Goal: Transaction & Acquisition: Purchase product/service

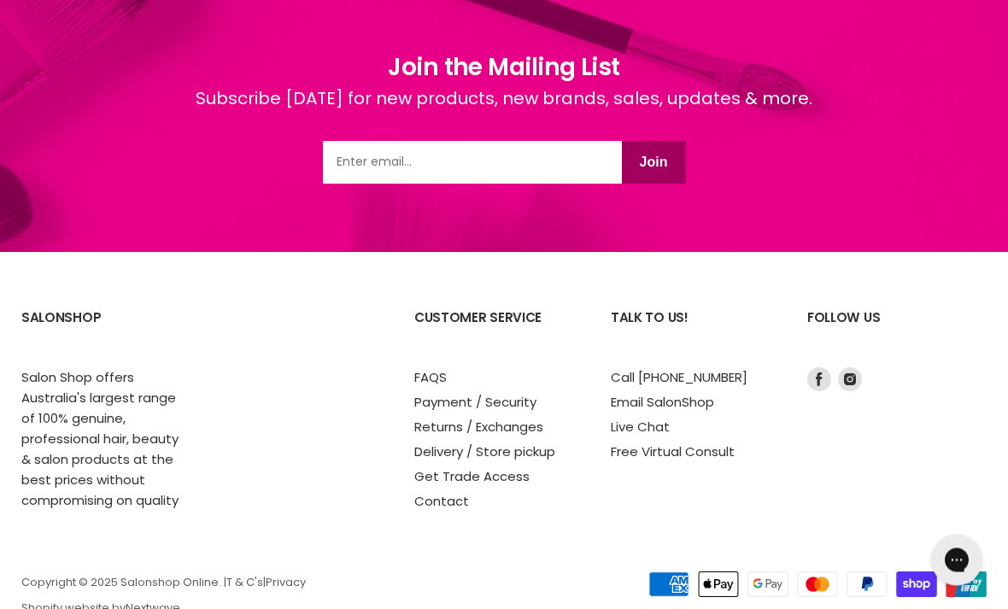
scroll to position [2357, 0]
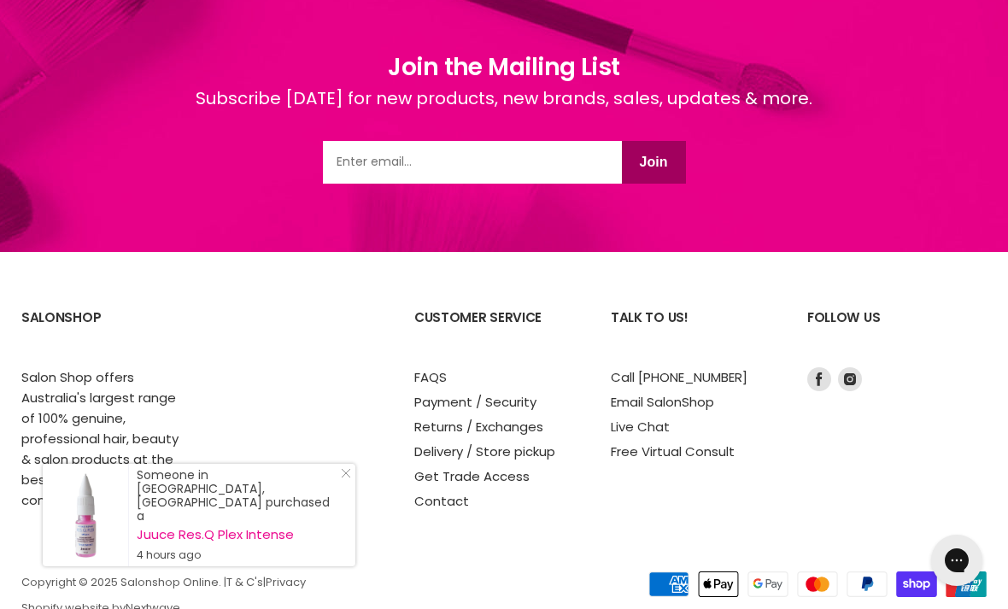
click at [540, 454] on link "Delivery / Store pickup" at bounding box center [484, 452] width 141 height 18
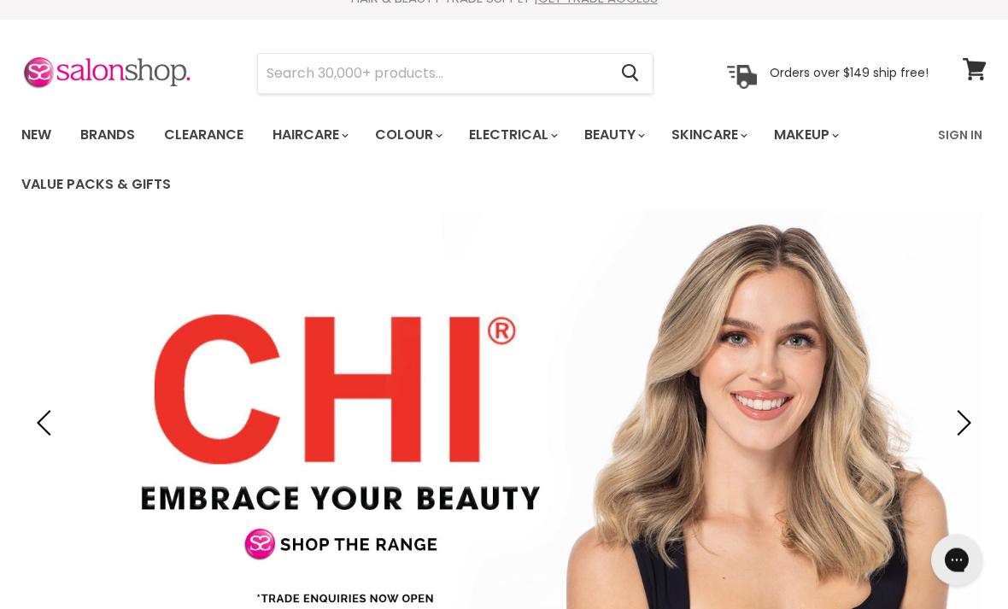
scroll to position [2, 0]
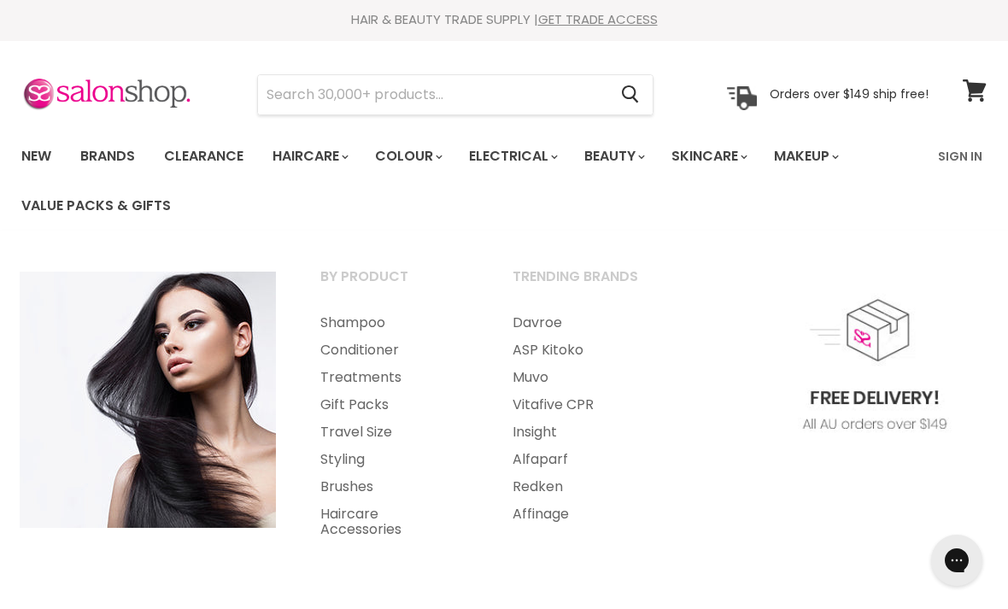
click at [371, 491] on link "Brushes" at bounding box center [393, 486] width 189 height 27
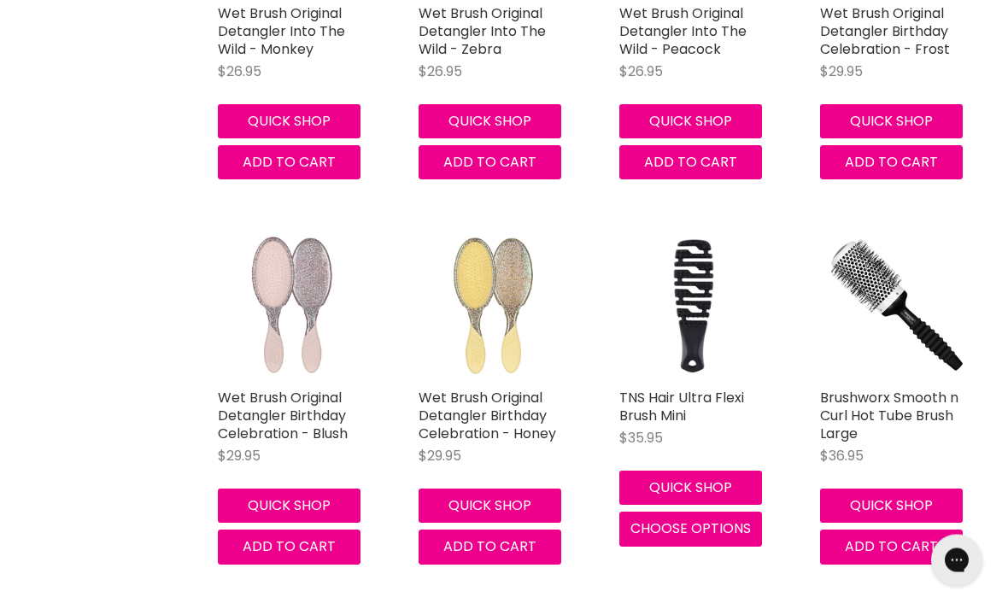
scroll to position [2969, 0]
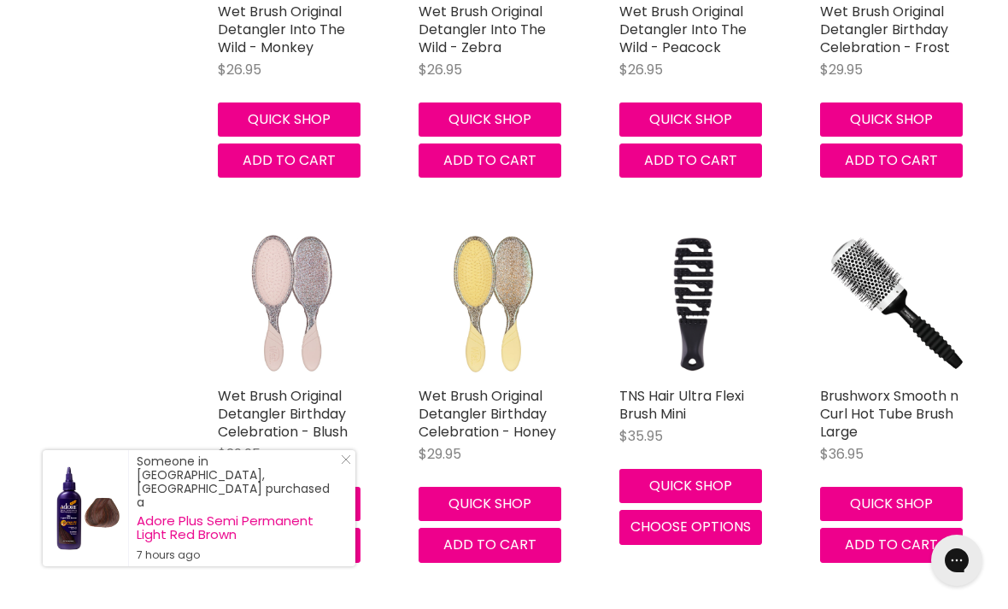
click at [931, 400] on link "Brushworx Smooth n Curl Hot Tube Brush Large" at bounding box center [889, 414] width 138 height 56
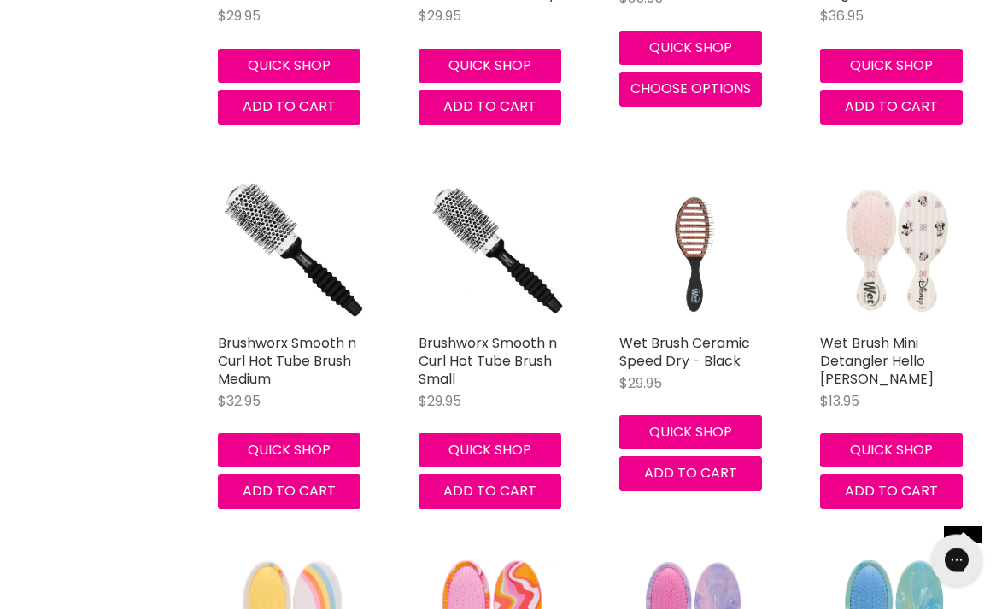
scroll to position [3408, 0]
click at [291, 352] on link "Brushworx Smooth n Curl Hot Tube Brush Medium" at bounding box center [287, 361] width 138 height 56
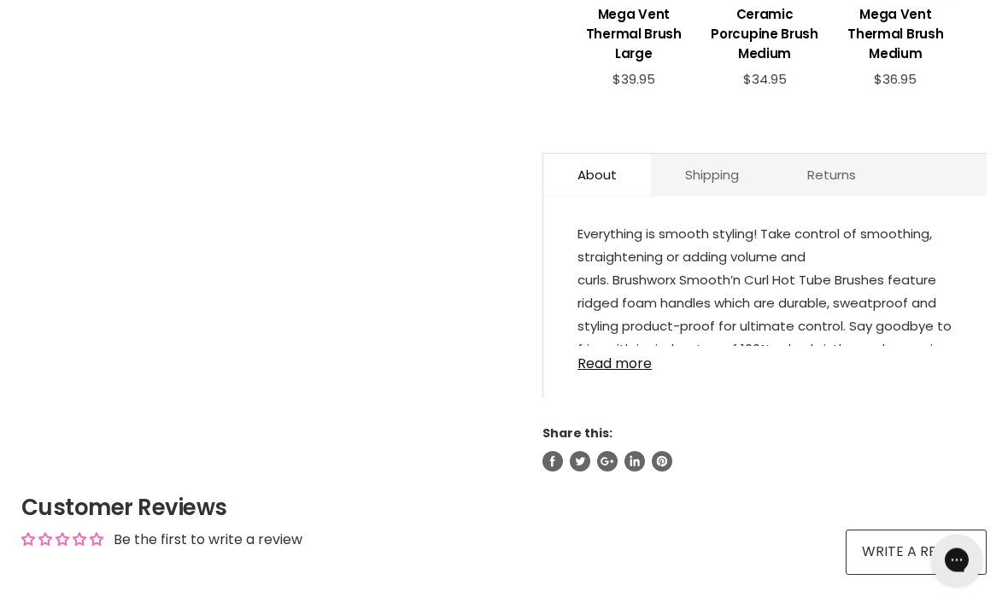
scroll to position [850, 0]
click at [637, 372] on link "Read more" at bounding box center [765, 359] width 375 height 26
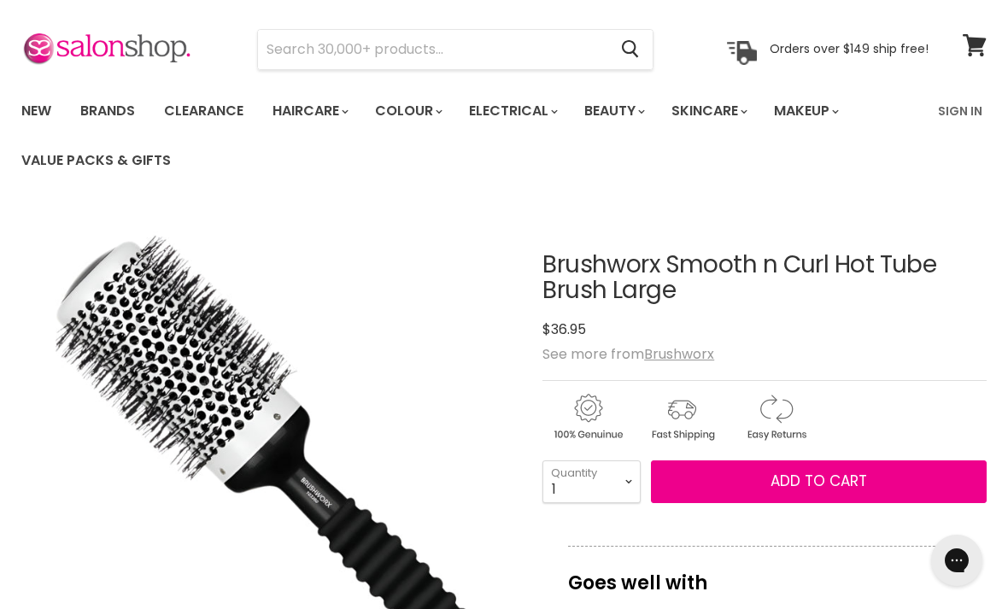
scroll to position [46, 0]
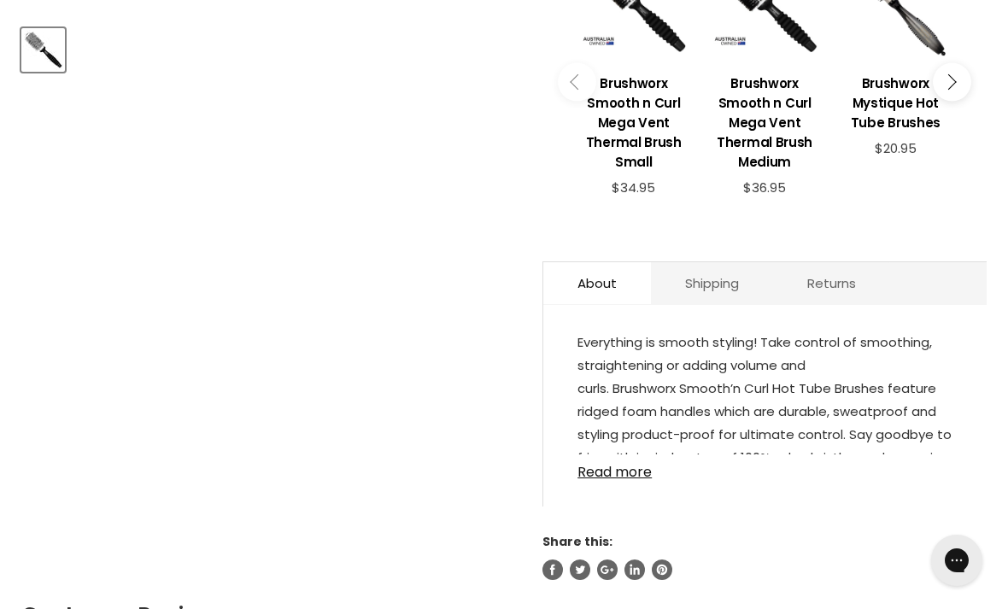
scroll to position [748, 0]
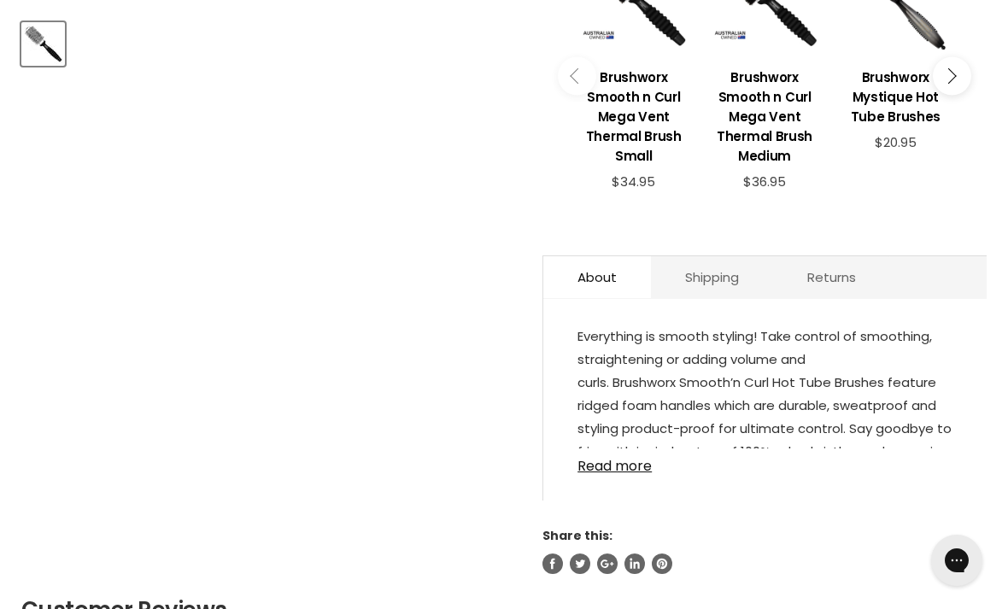
click at [627, 474] on link "Read more" at bounding box center [765, 462] width 375 height 26
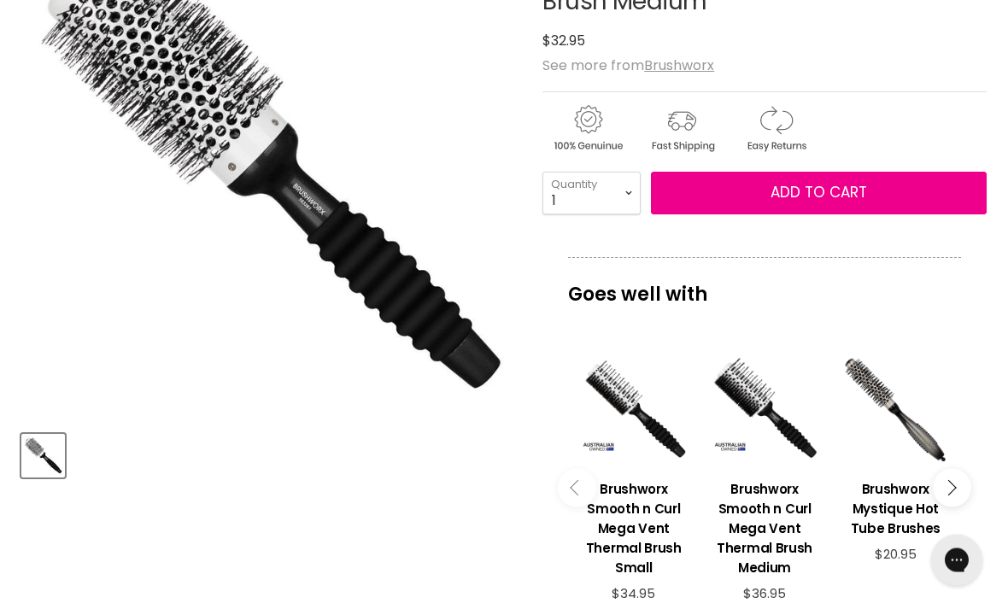
scroll to position [336, 0]
click at [779, 437] on div "Main content" at bounding box center [765, 410] width 114 height 114
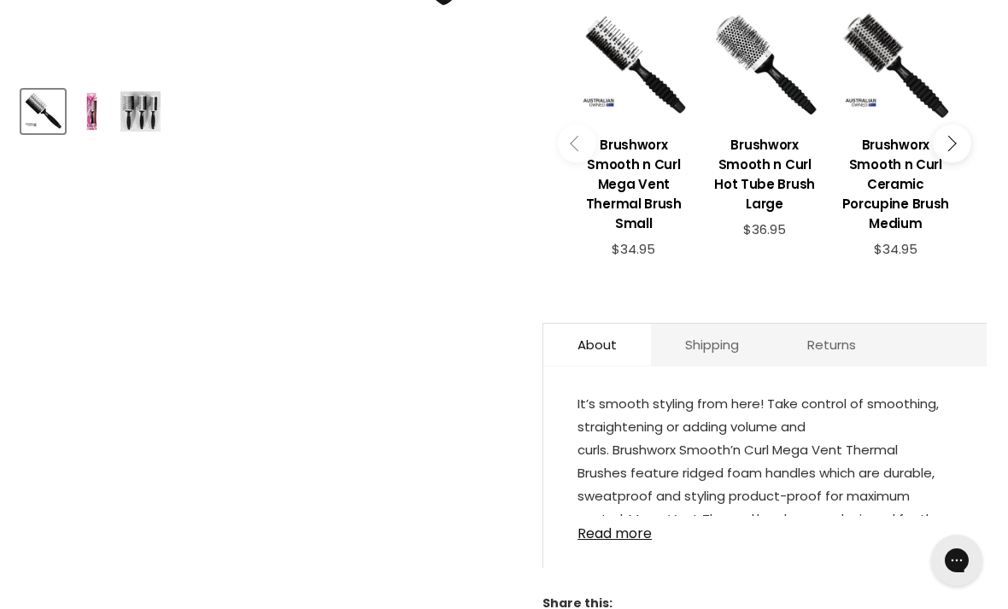
scroll to position [682, 0]
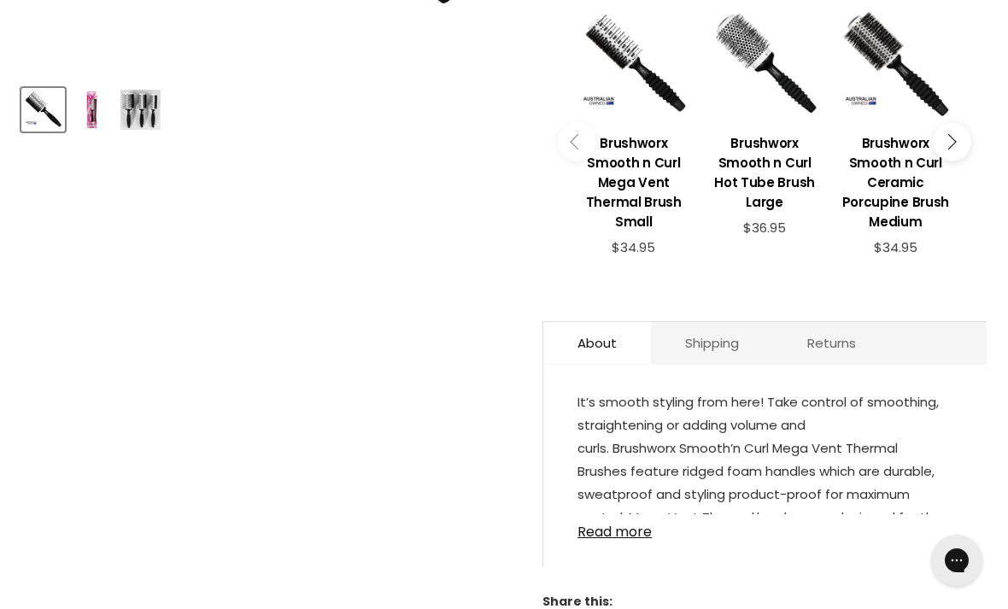
click at [621, 540] on link "Read more" at bounding box center [765, 527] width 375 height 26
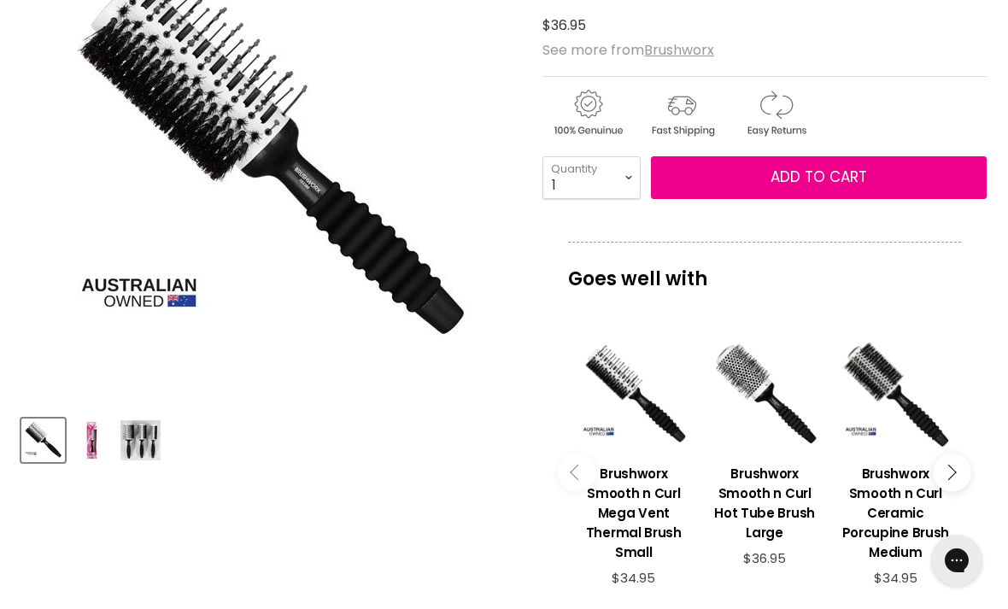
scroll to position [350, 0]
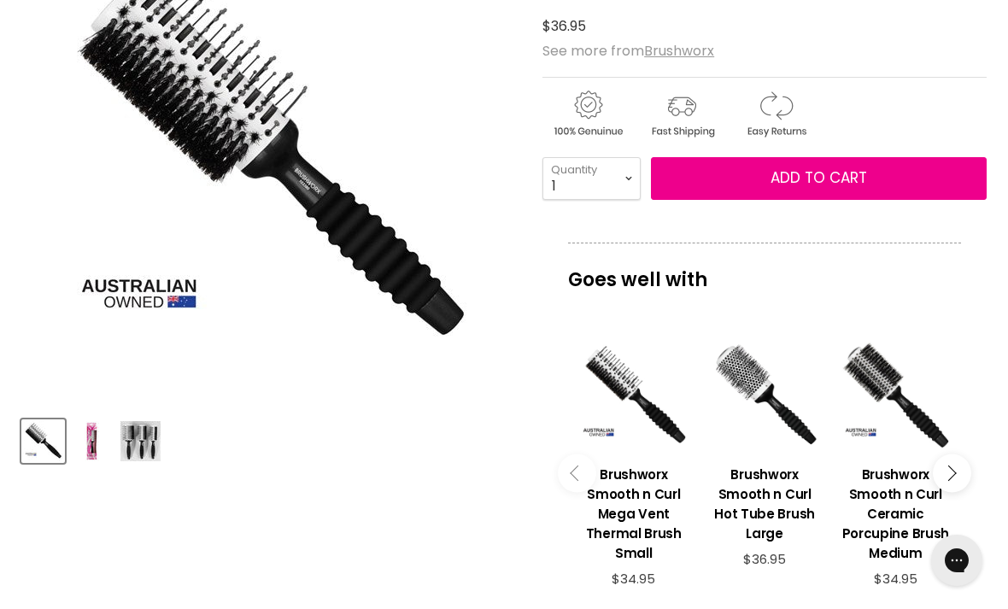
click at [899, 516] on h3 "Brushworx Smooth n Curl Ceramic Porcupine Brush Medium" at bounding box center [896, 514] width 114 height 98
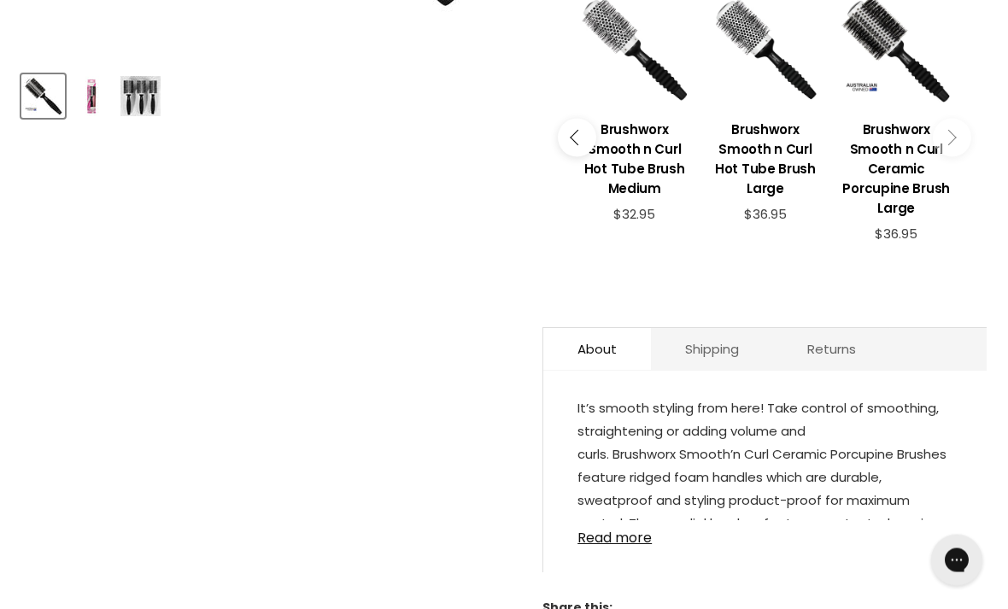
scroll to position [708, 0]
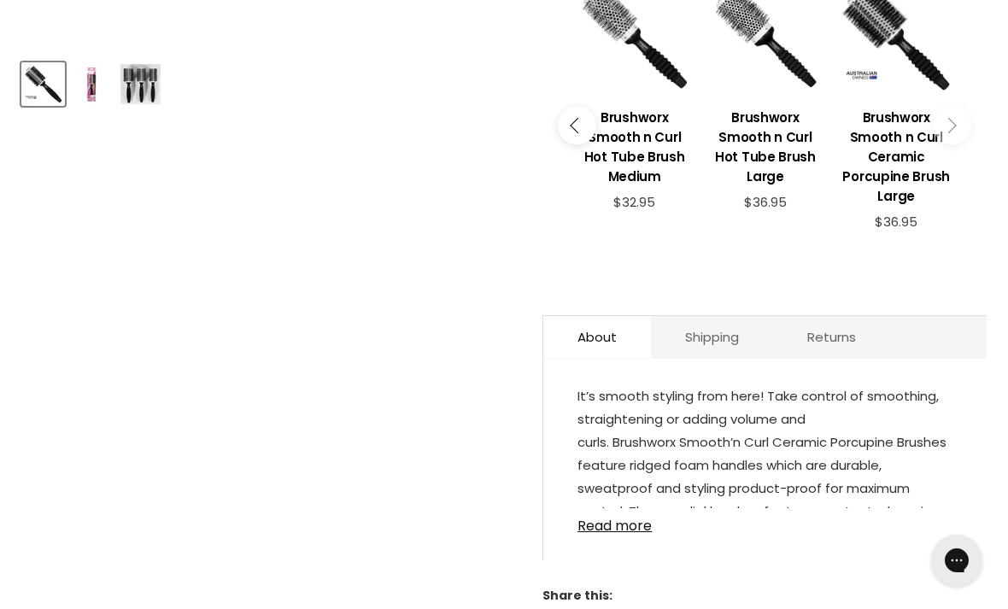
click at [634, 520] on link "Read more" at bounding box center [765, 521] width 375 height 26
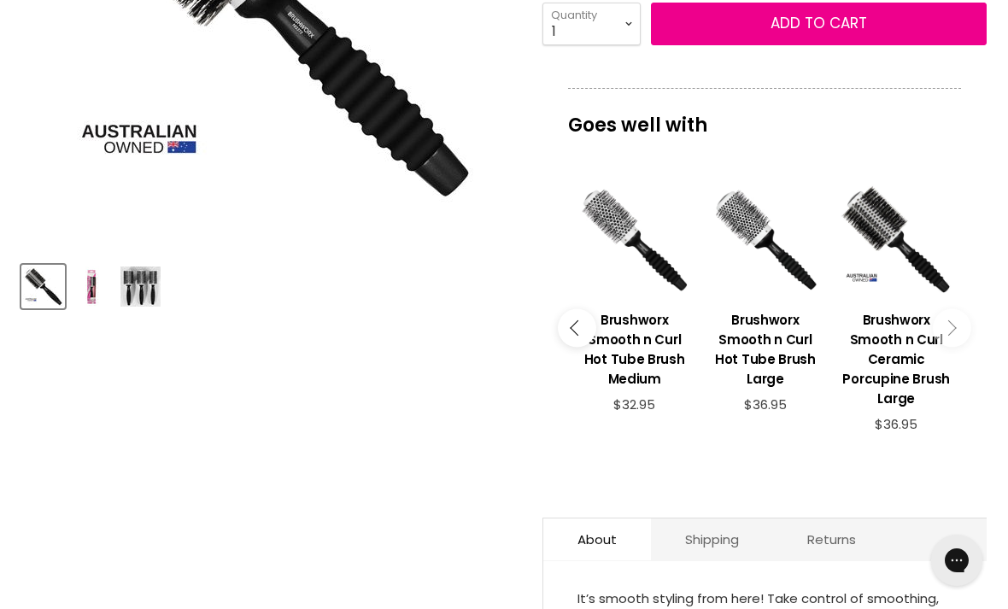
scroll to position [476, 0]
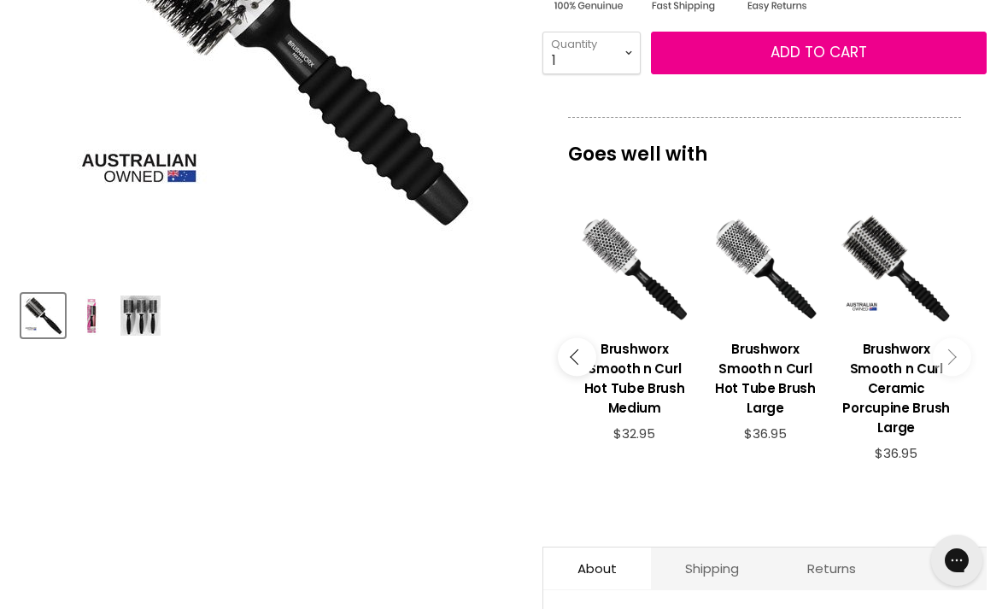
click at [653, 369] on h3 "Brushworx Smooth n Curl Hot Tube Brush Medium" at bounding box center [635, 378] width 114 height 79
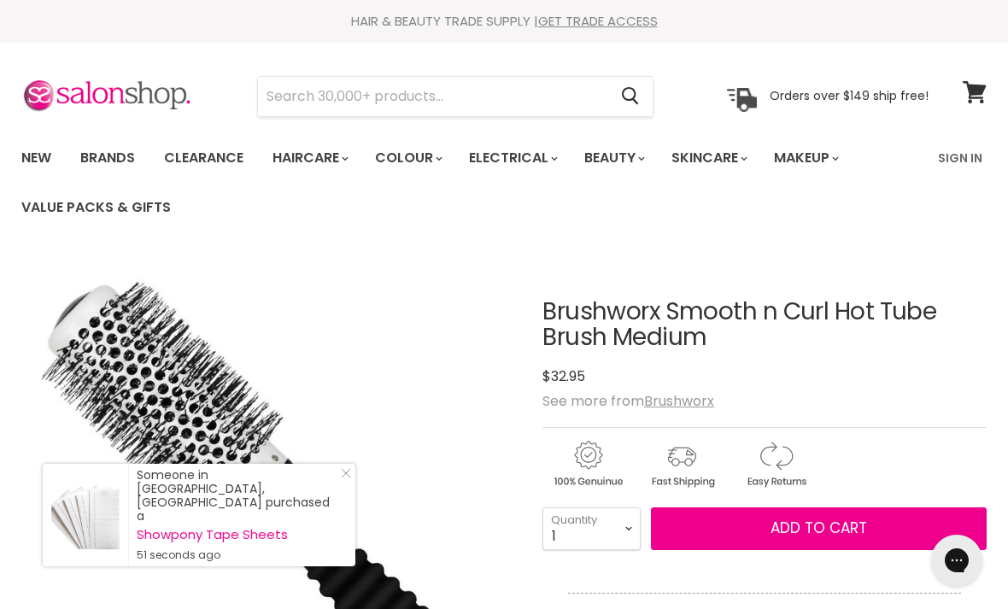
click at [354, 89] on input "Search" at bounding box center [433, 96] width 350 height 39
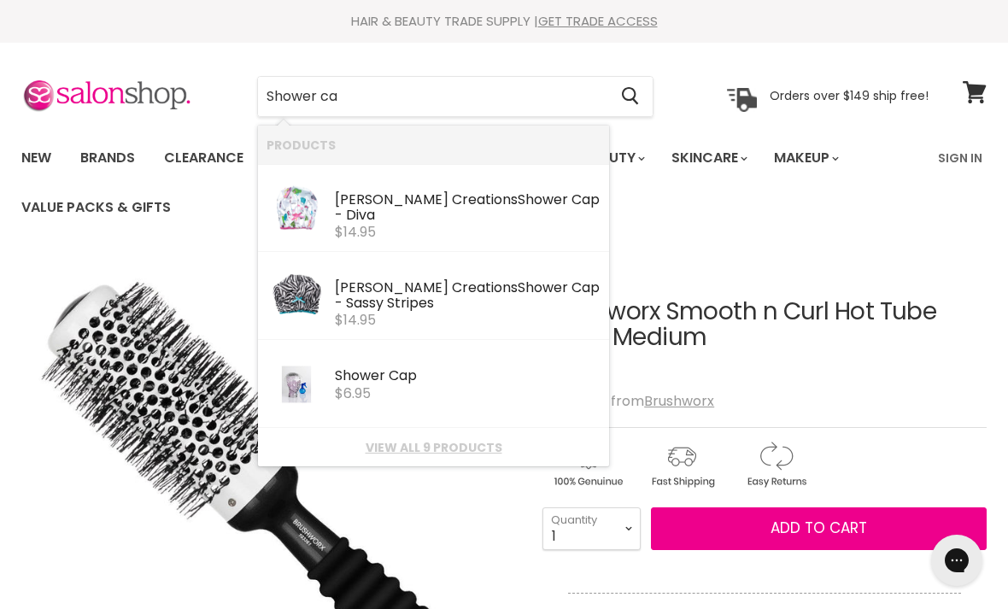
type input "Shower cap"
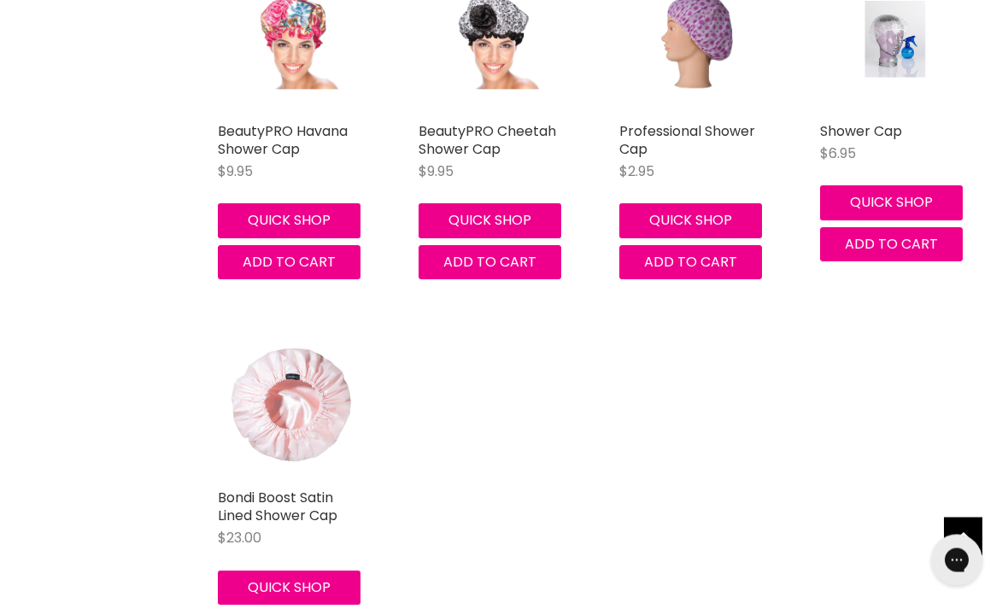
scroll to position [864, 0]
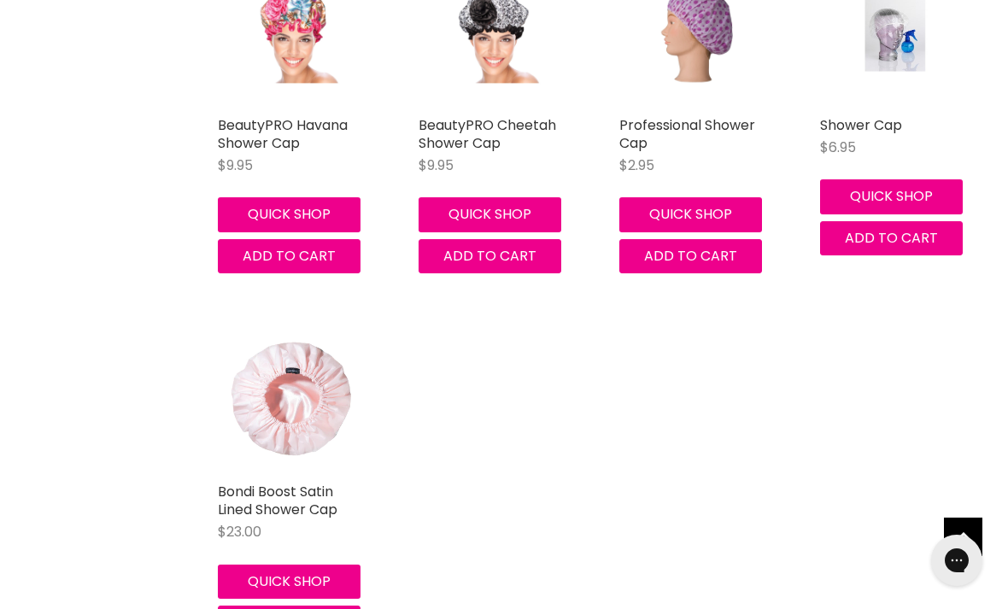
click at [310, 487] on link "Bondi Boost Satin Lined Shower Cap" at bounding box center [278, 501] width 120 height 38
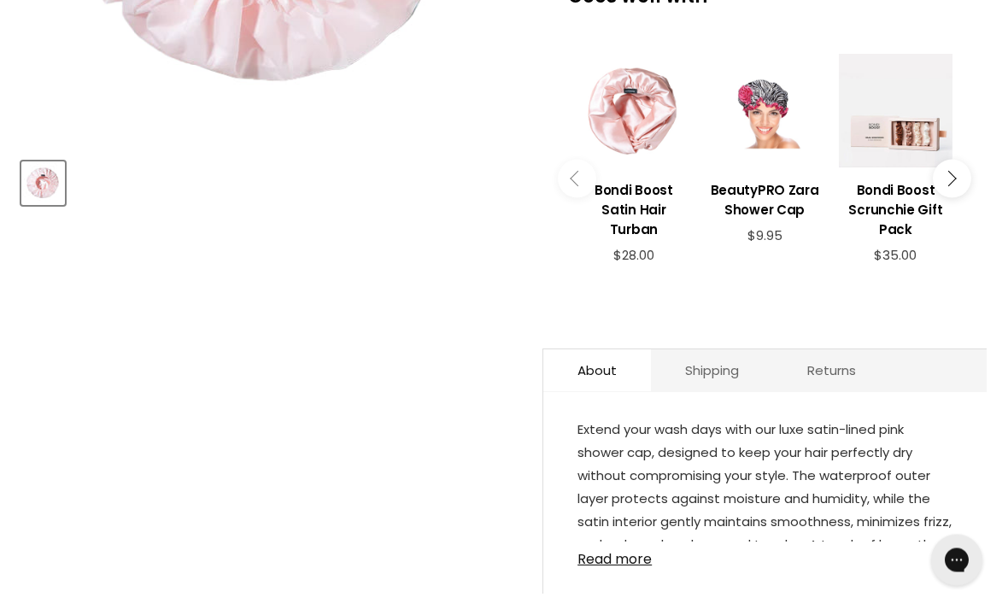
scroll to position [608, 0]
click at [629, 567] on link "Read more" at bounding box center [765, 555] width 375 height 26
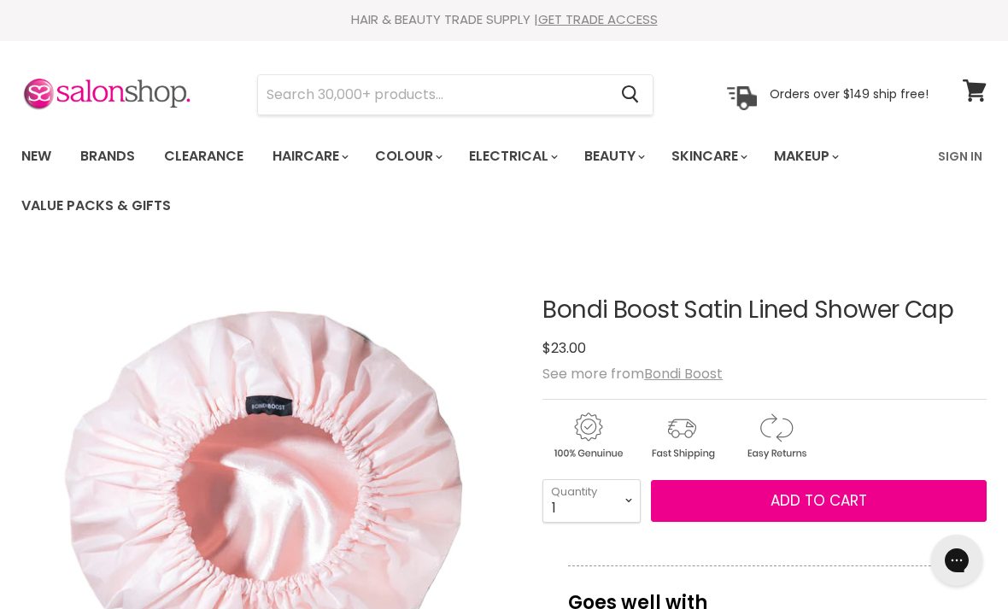
scroll to position [0, 0]
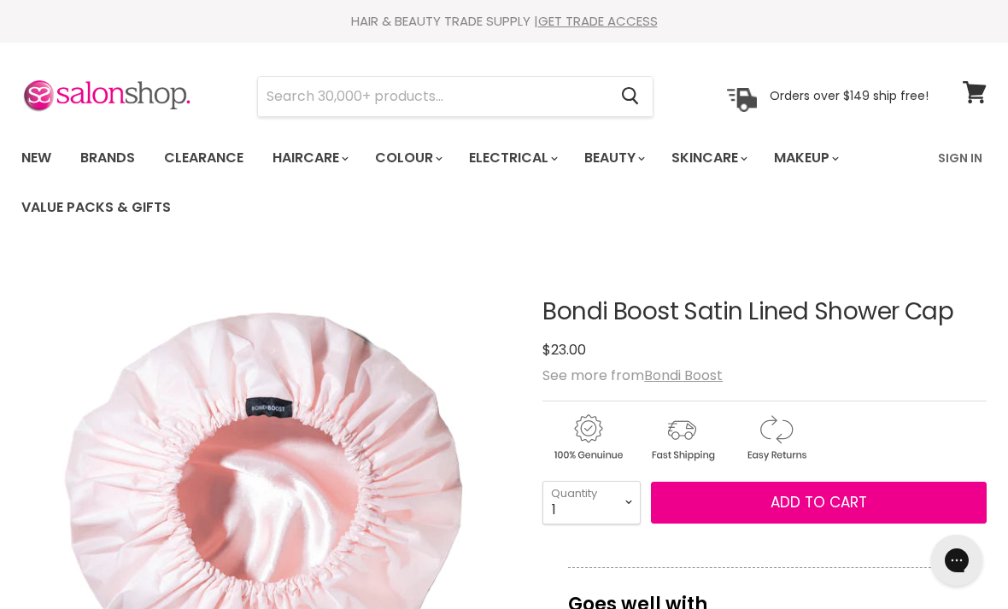
click at [214, 152] on link "Clearance" at bounding box center [203, 158] width 105 height 36
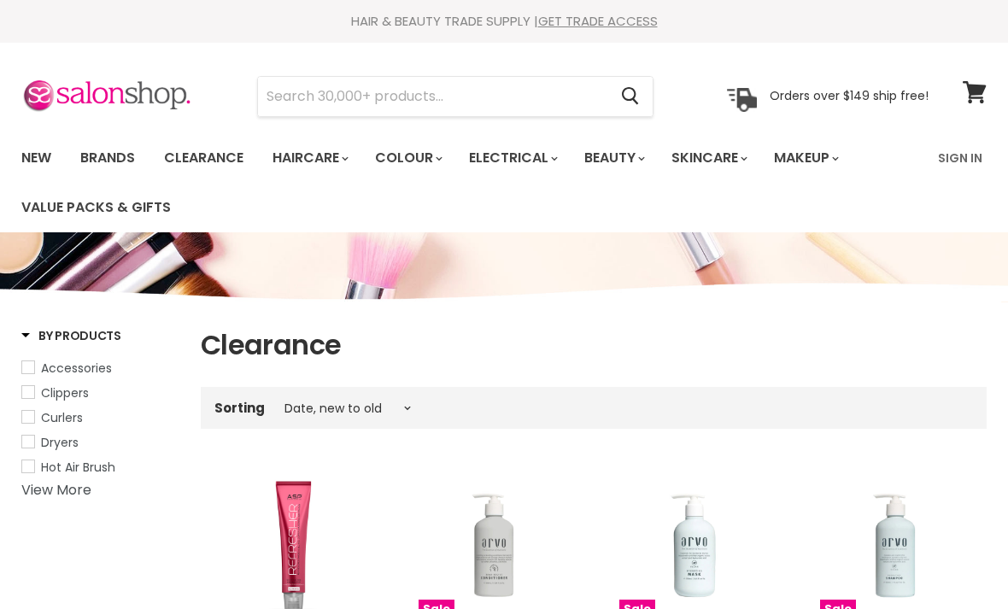
select select "created-descending"
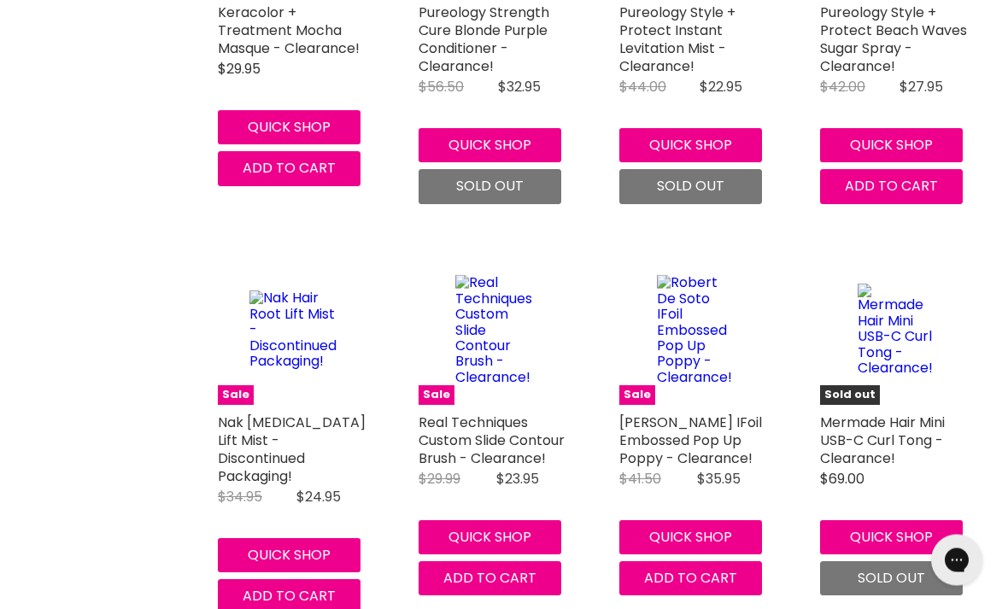
scroll to position [4133, 0]
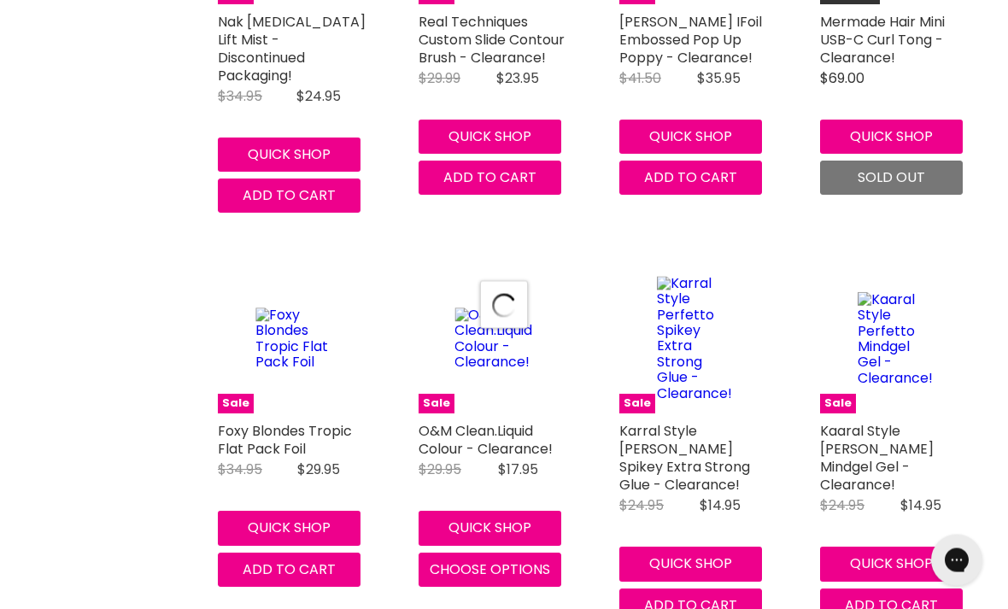
select select "created-descending"
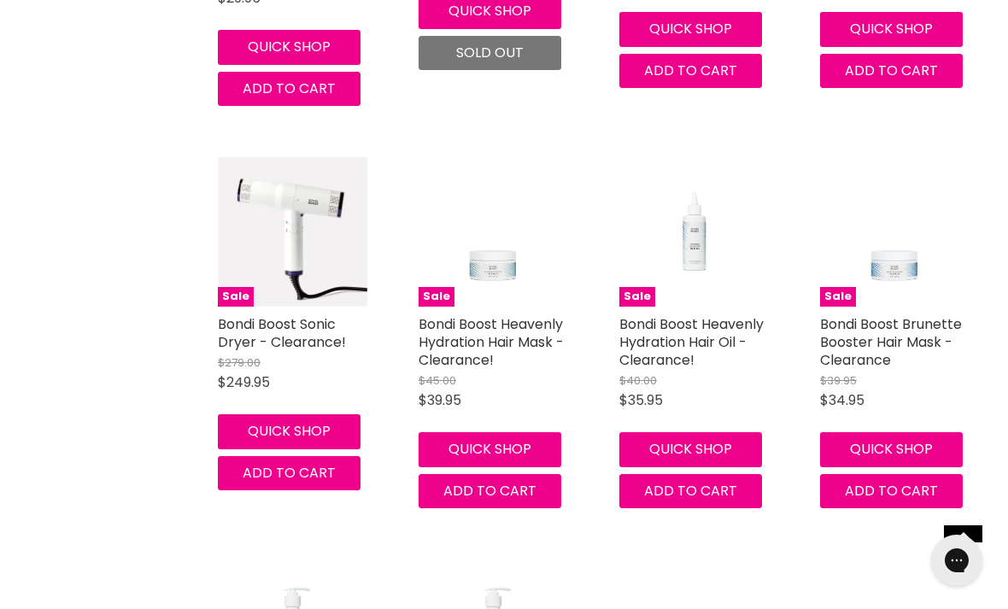
scroll to position [8836, 0]
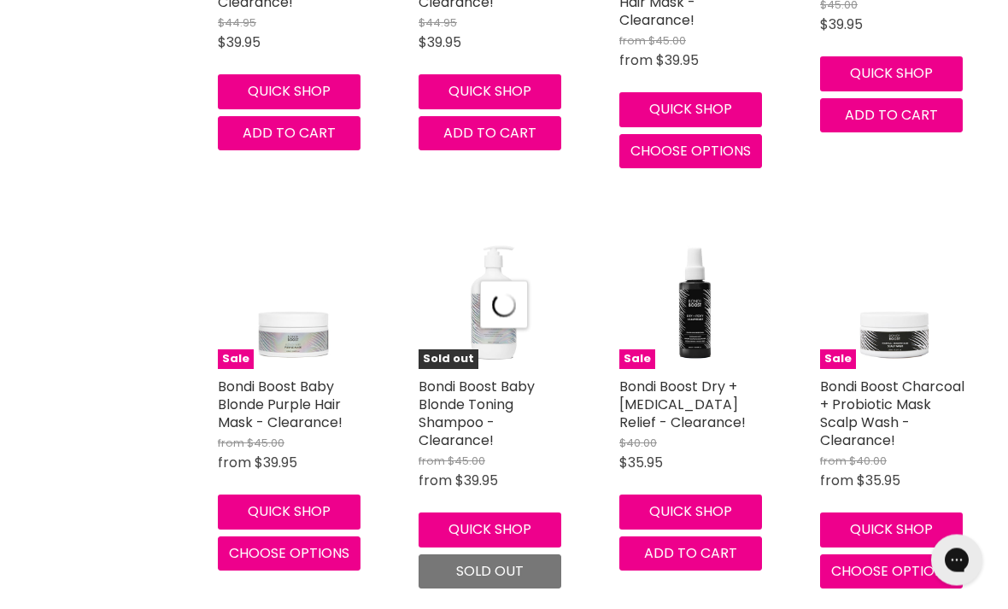
select select "created-descending"
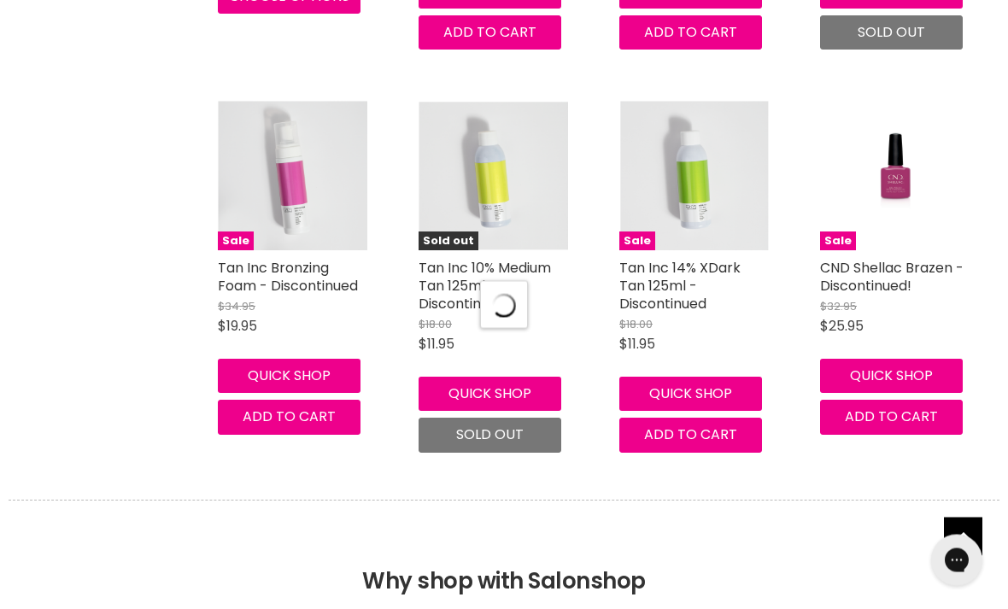
select select "created-descending"
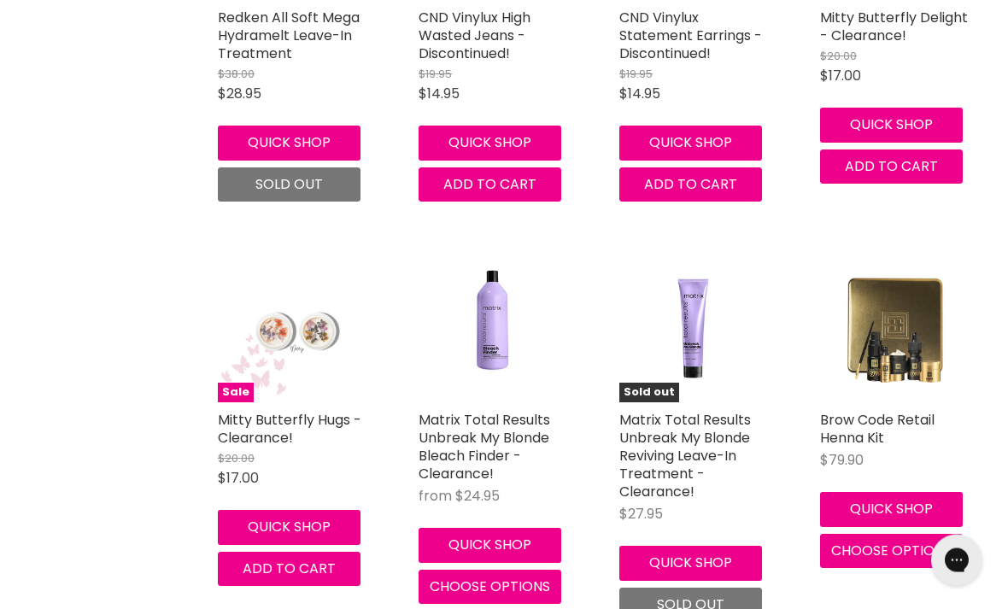
scroll to position [16274, 0]
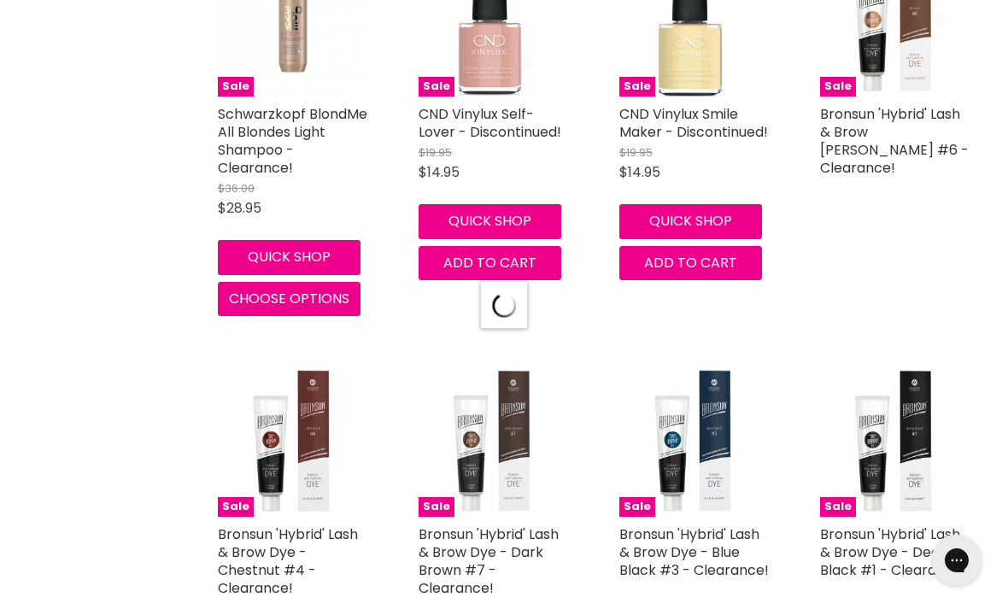
select select "created-descending"
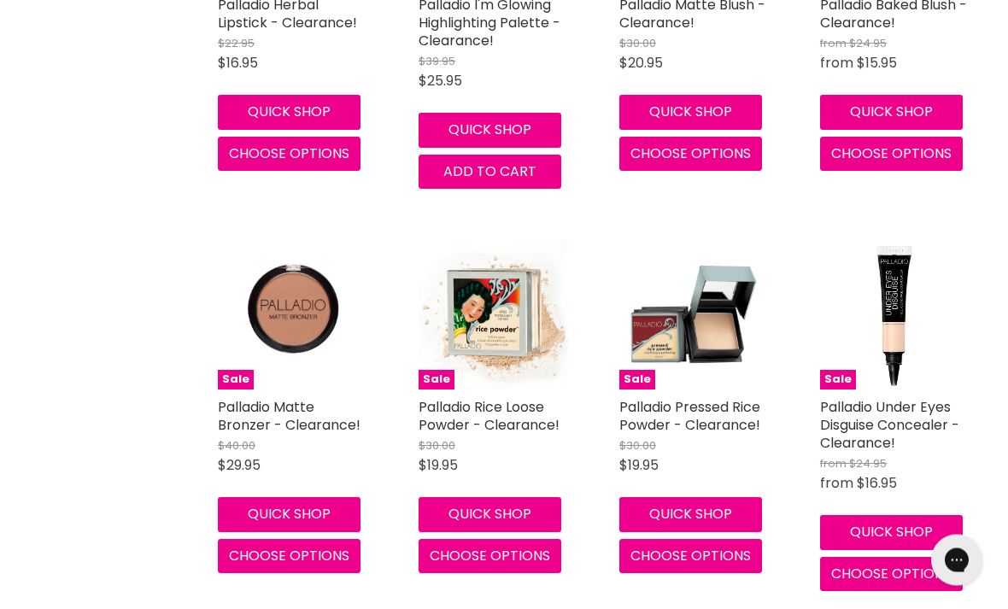
scroll to position [22861, 0]
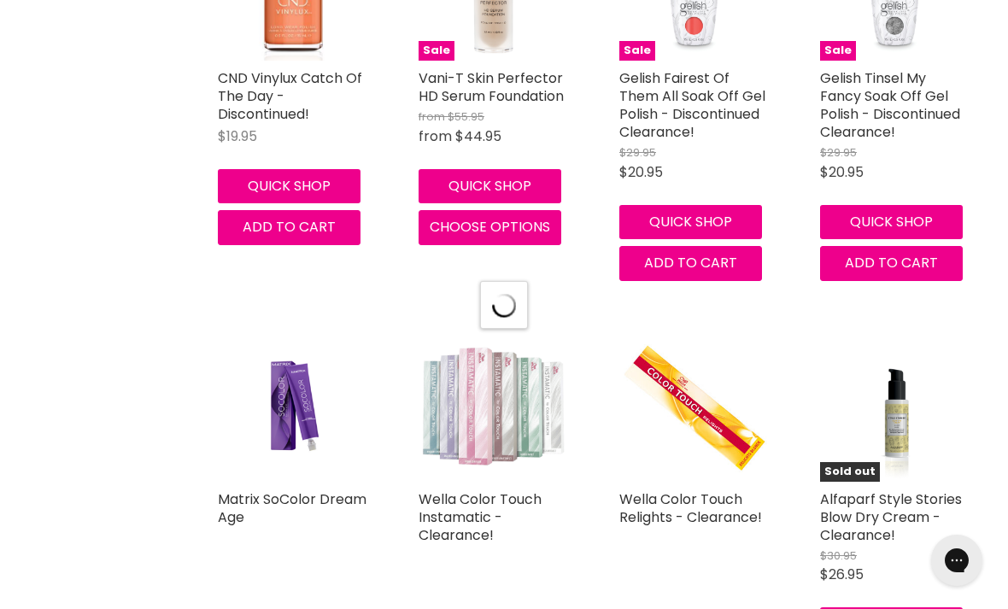
select select "created-descending"
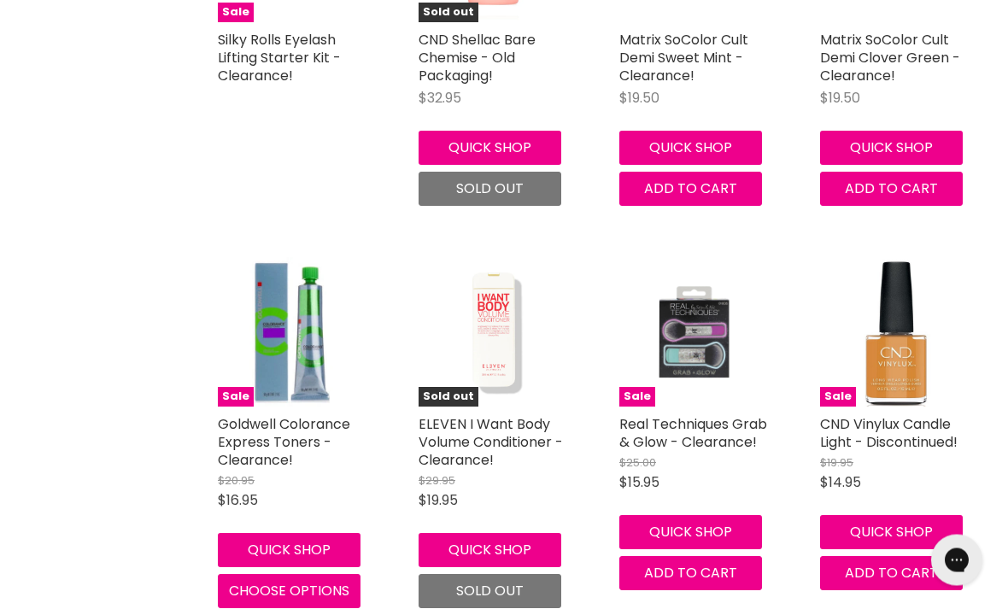
scroll to position [27356, 0]
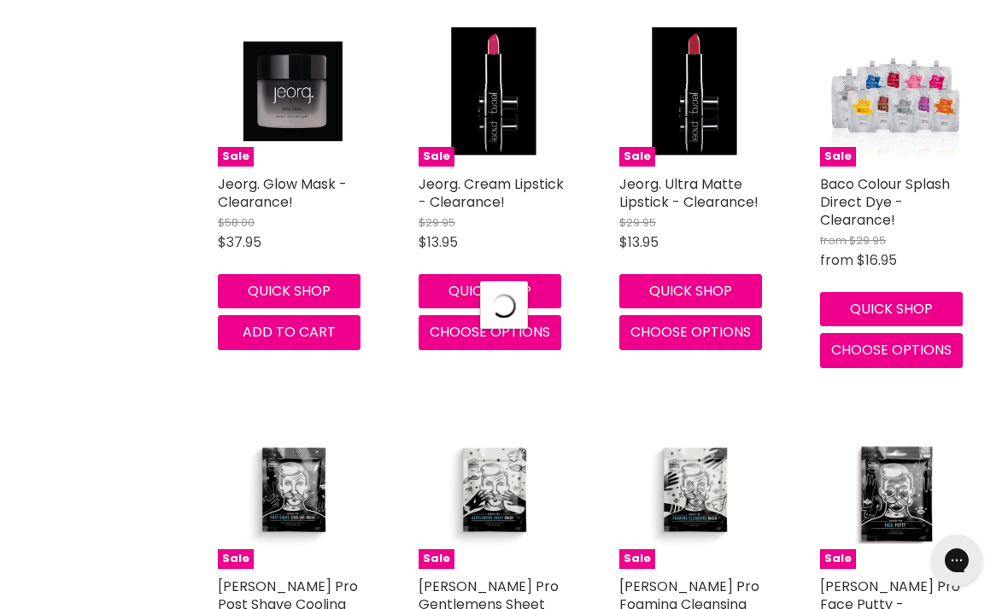
select select "created-descending"
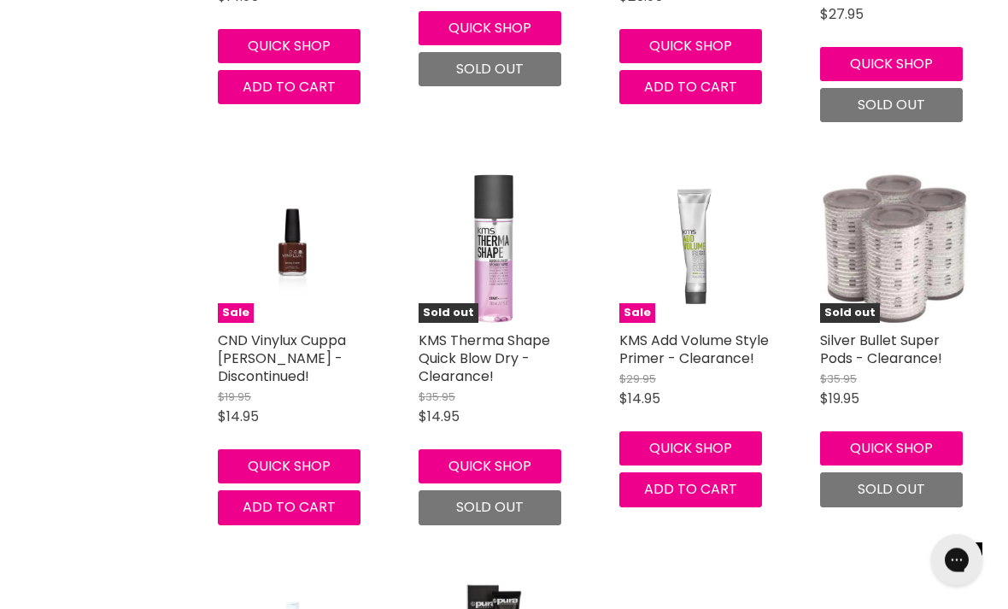
scroll to position [31503, 0]
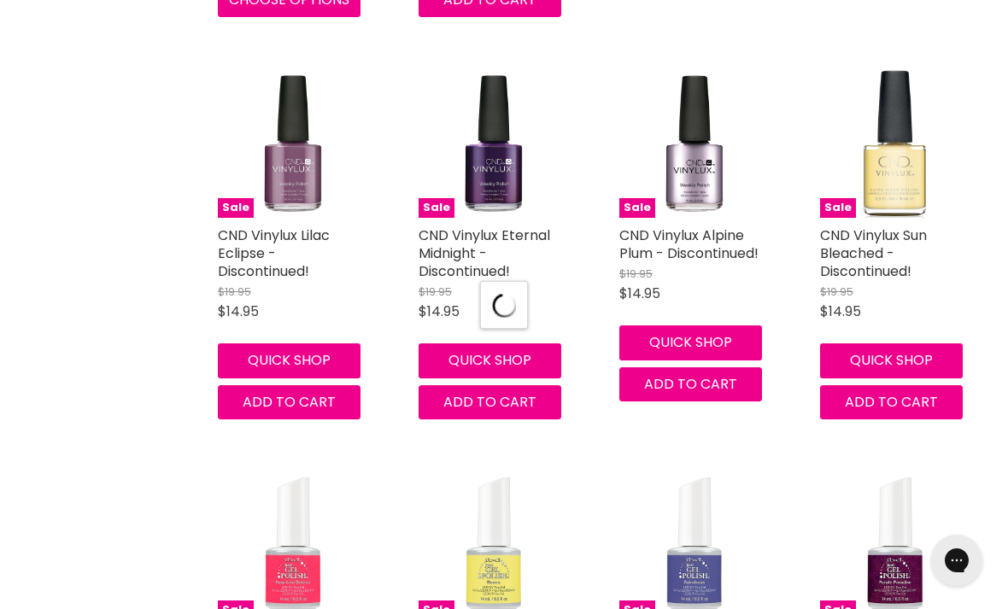
scroll to position [34198, 0]
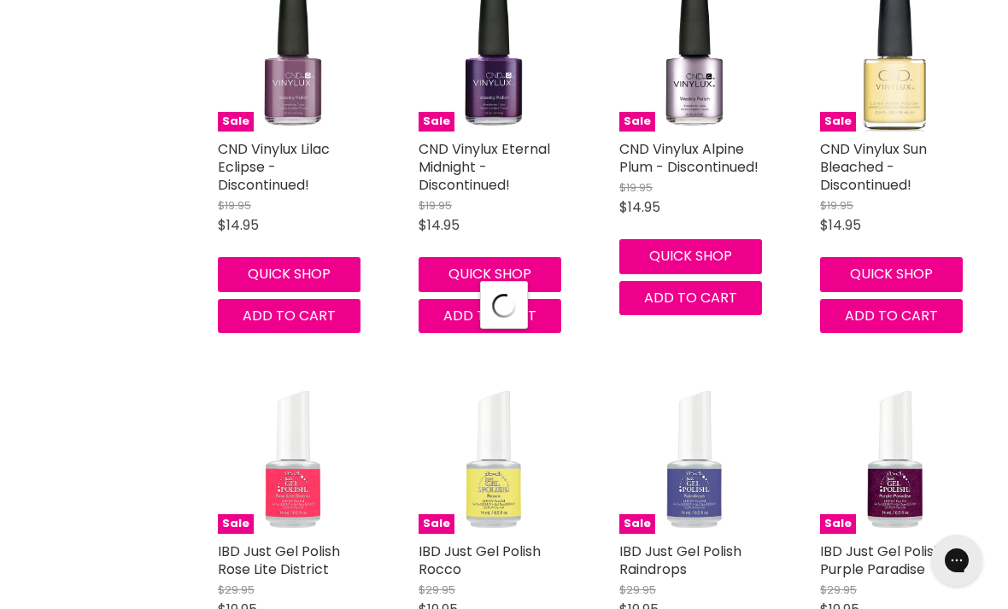
select select "created-descending"
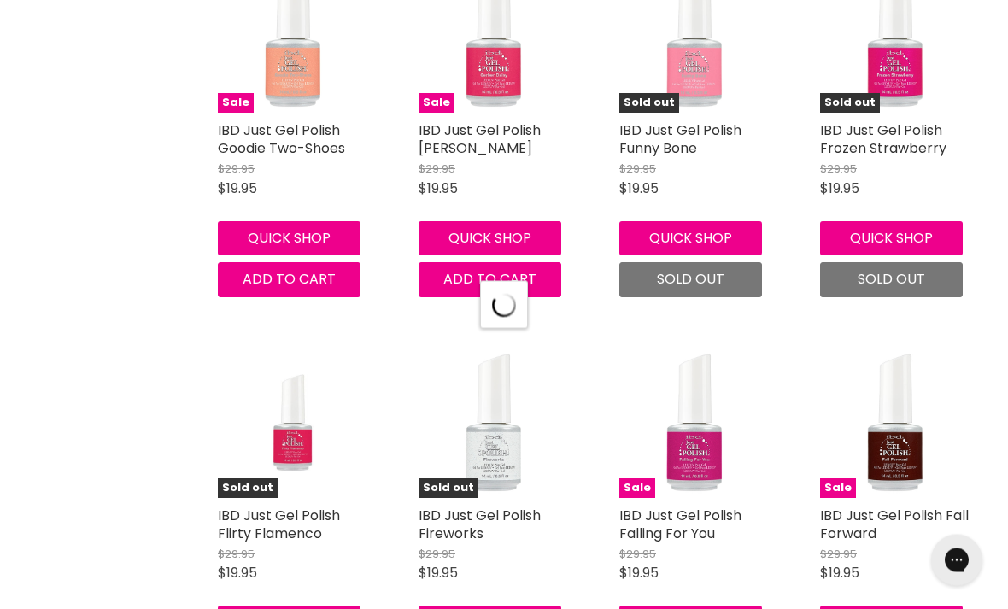
scroll to position [38965, 0]
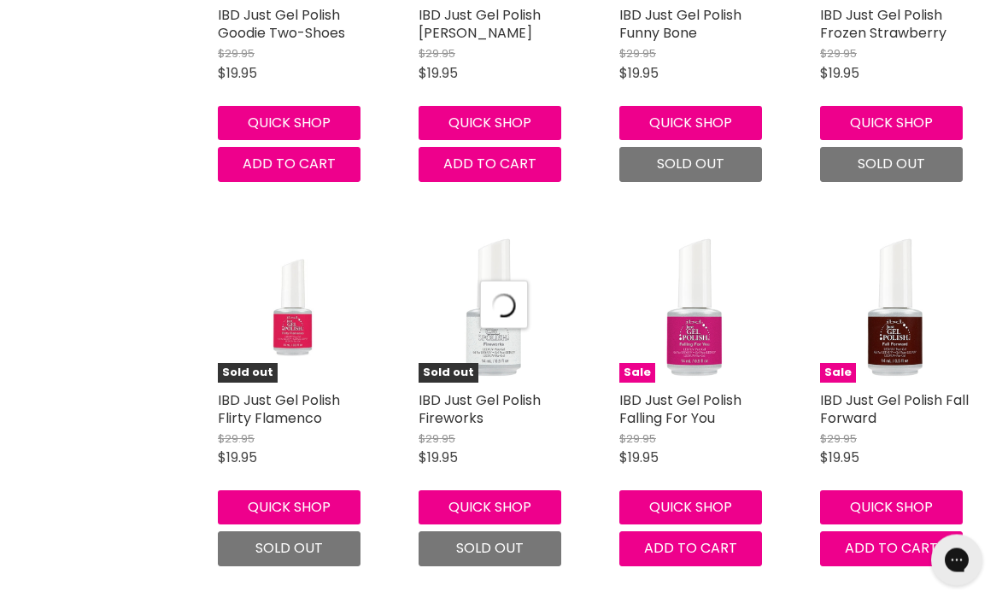
select select "created-descending"
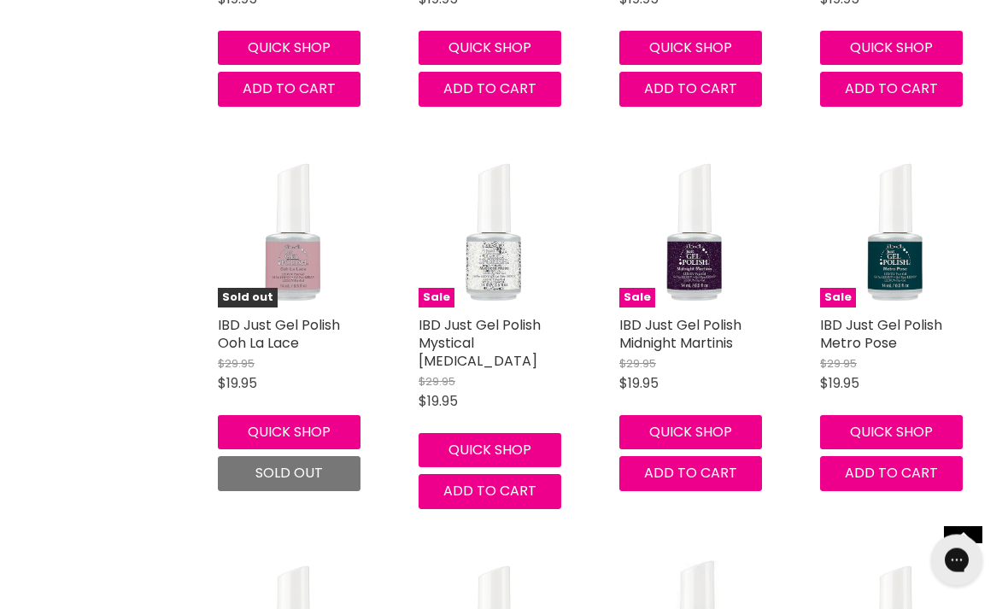
scroll to position [43464, 0]
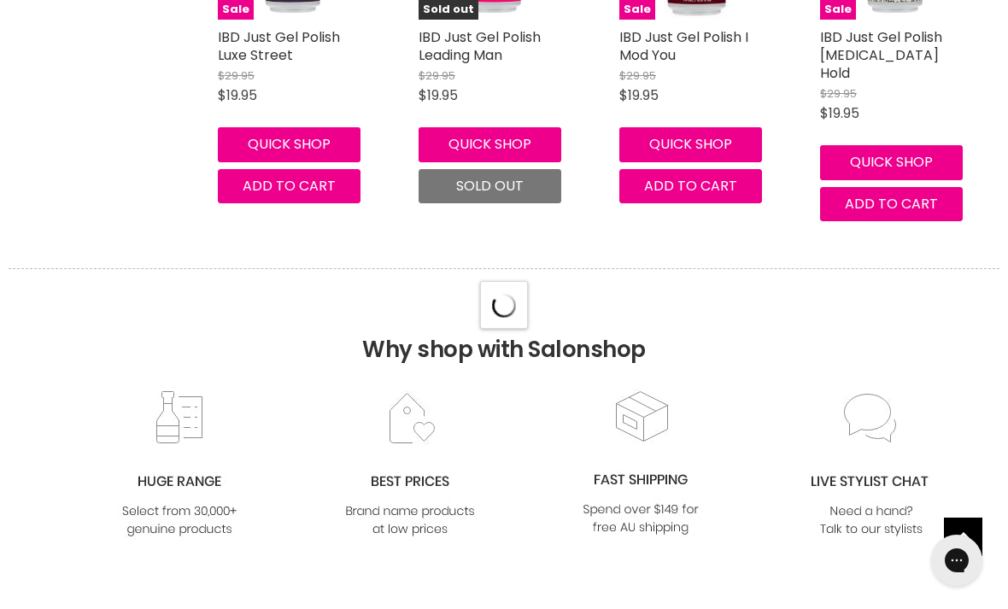
select select "created-descending"
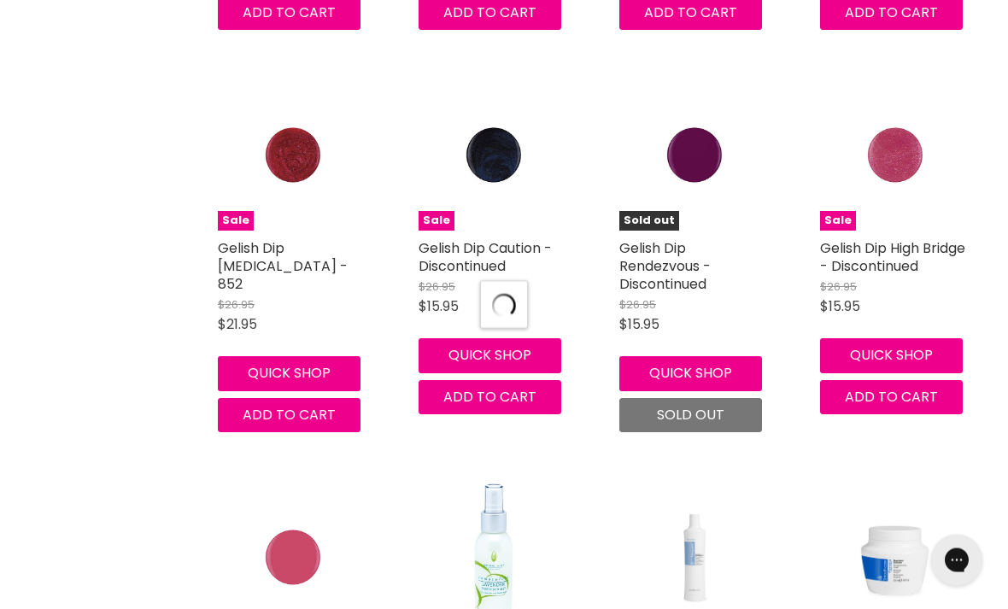
select select "created-descending"
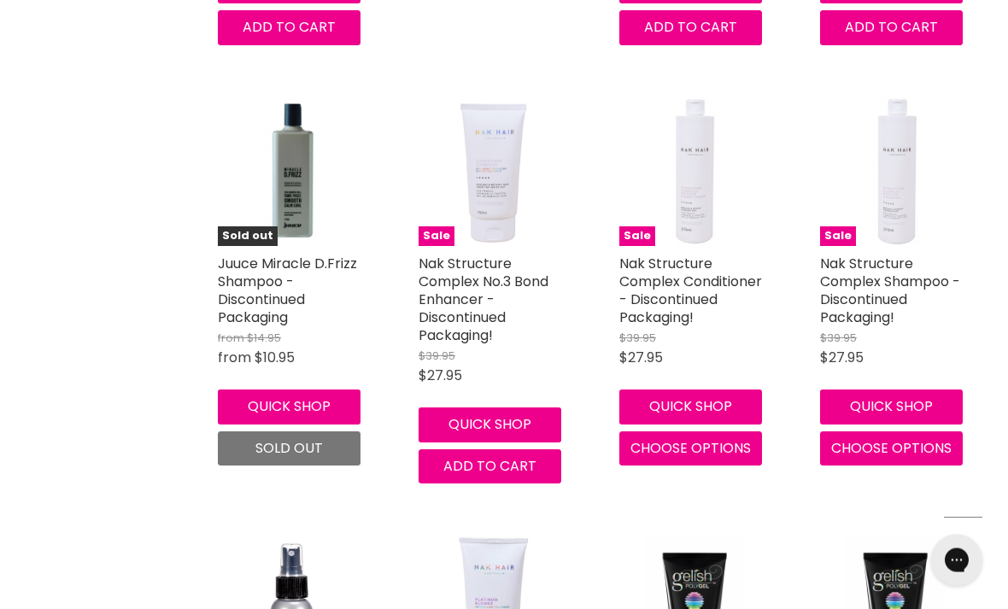
scroll to position [50929, 0]
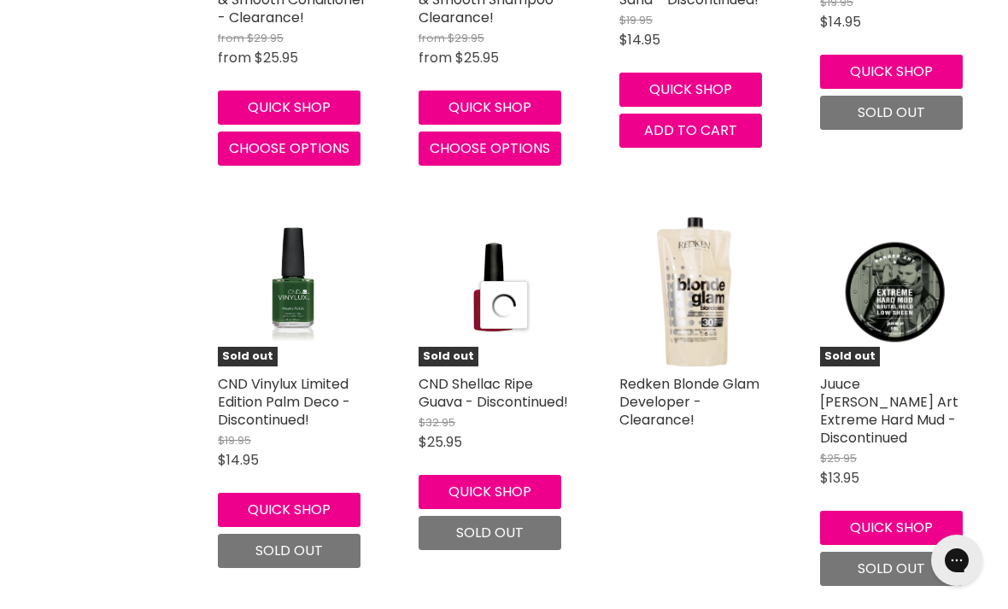
scroll to position [52930, 0]
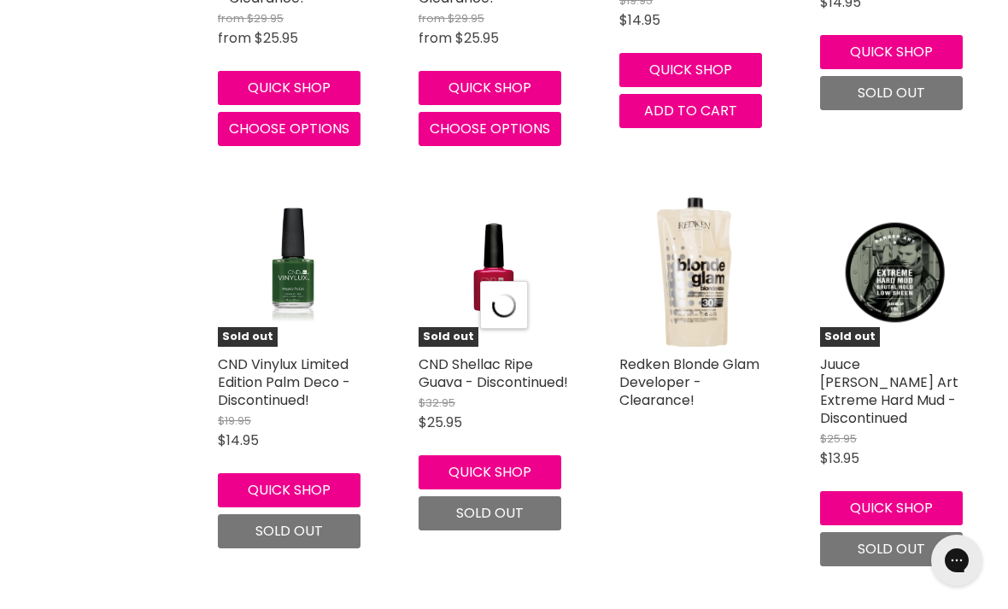
select select "created-descending"
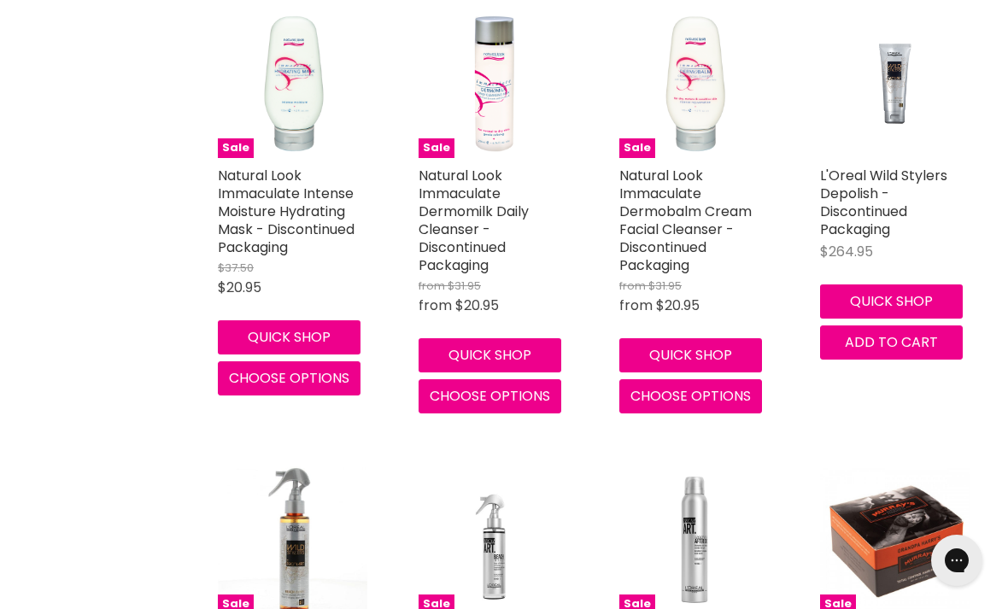
scroll to position [56523, 0]
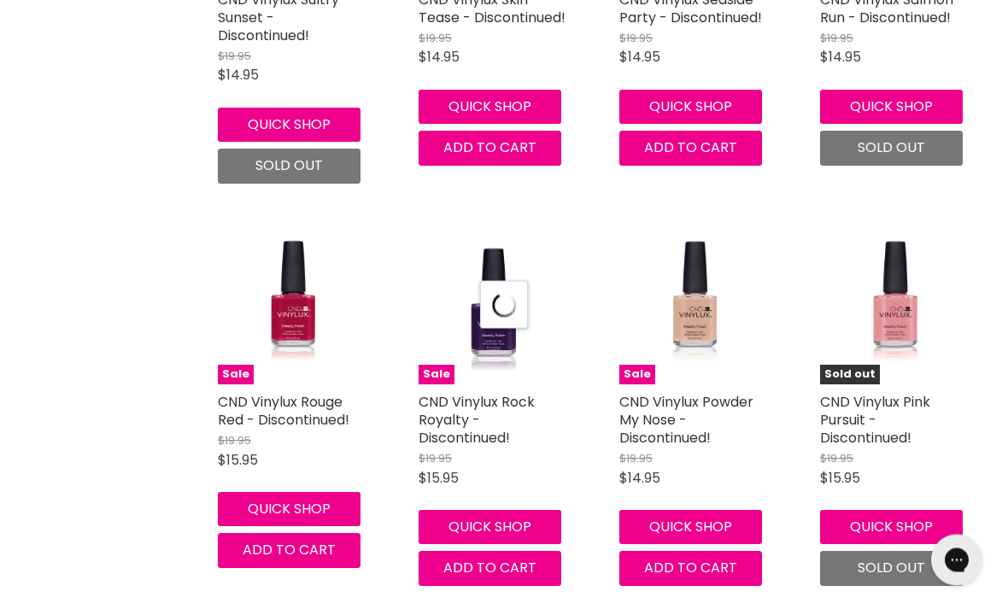
scroll to position [58385, 0]
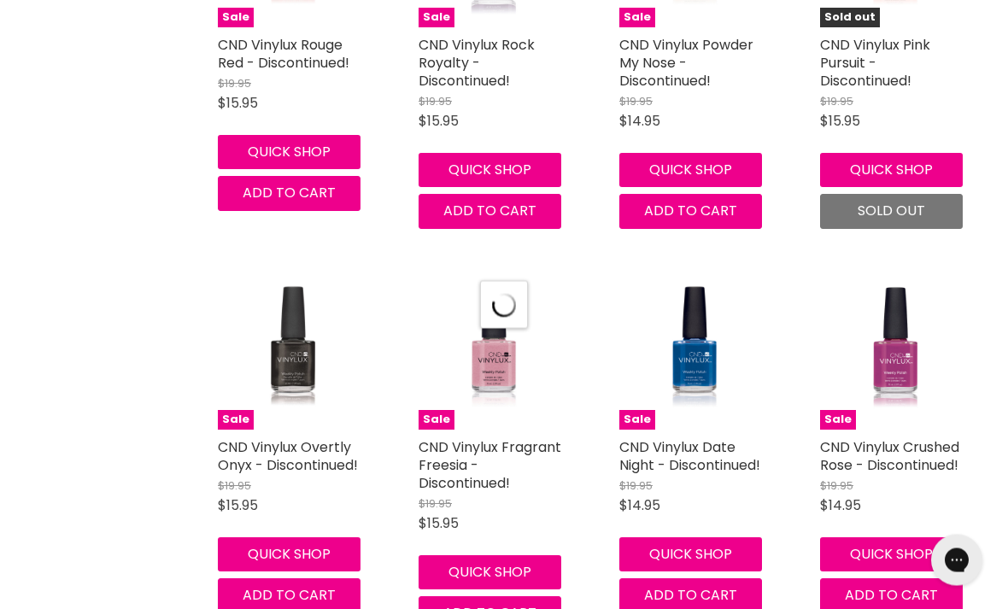
select select "created-descending"
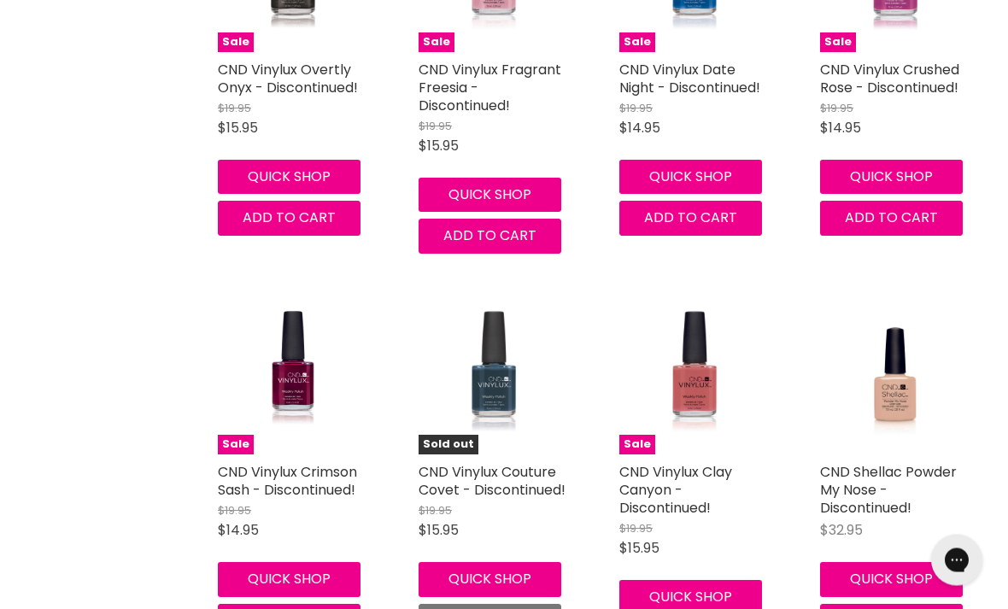
scroll to position [58764, 0]
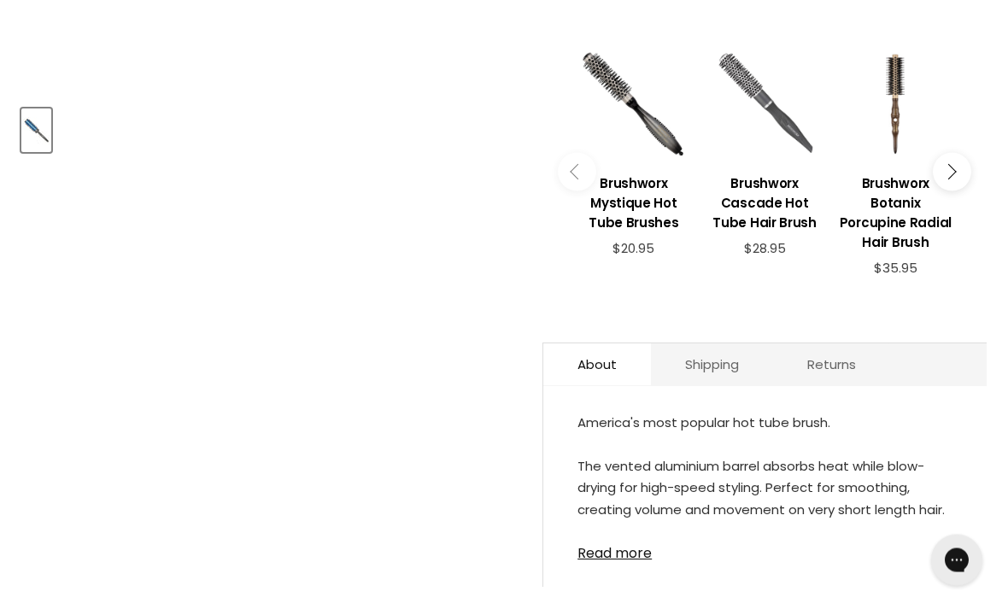
scroll to position [661, 0]
click at [699, 538] on link "Read more" at bounding box center [765, 549] width 375 height 26
click at [632, 542] on div "America's most popular hot tube brush. The vented aluminium barrel absorbs heat…" at bounding box center [765, 487] width 375 height 150
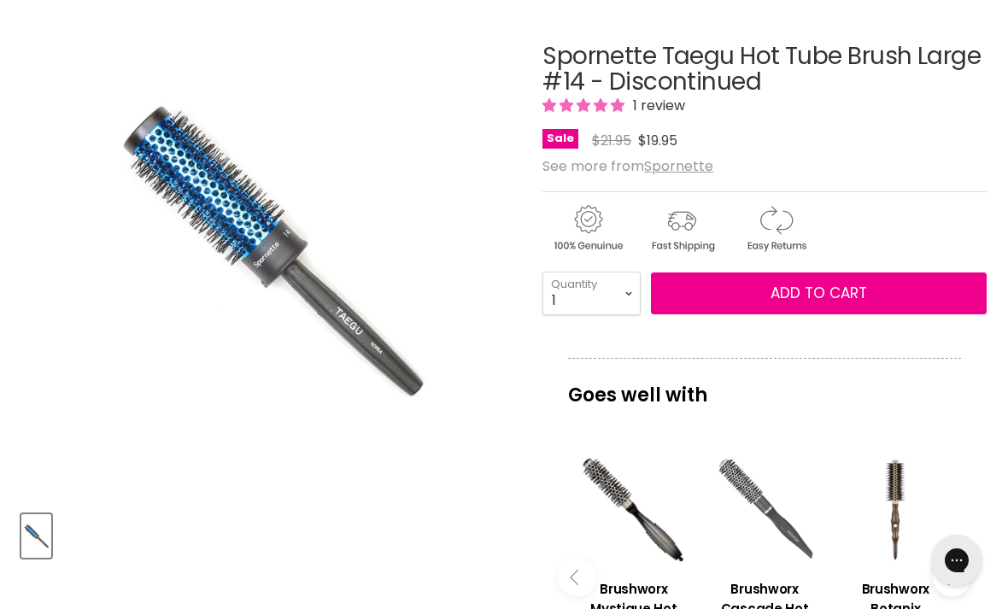
scroll to position [255, 0]
